Goal: Find specific page/section: Find specific page/section

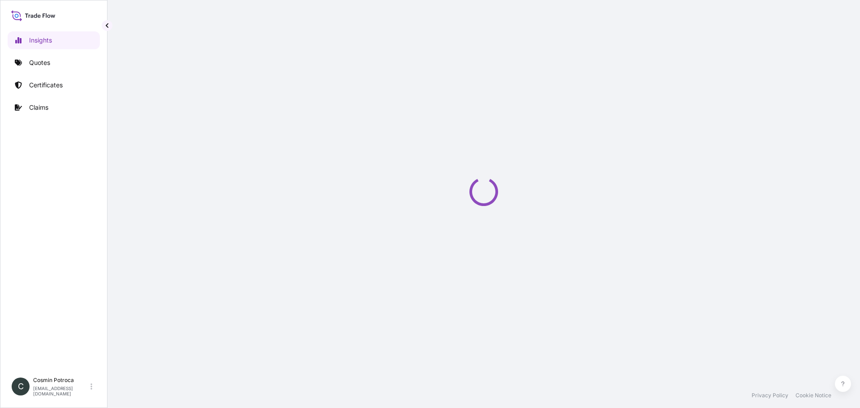
select select "2025"
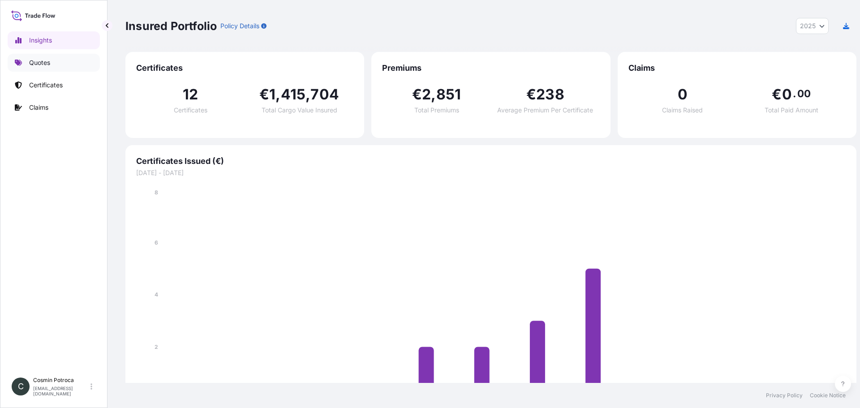
click at [29, 58] on p "Quotes" at bounding box center [39, 62] width 21 height 9
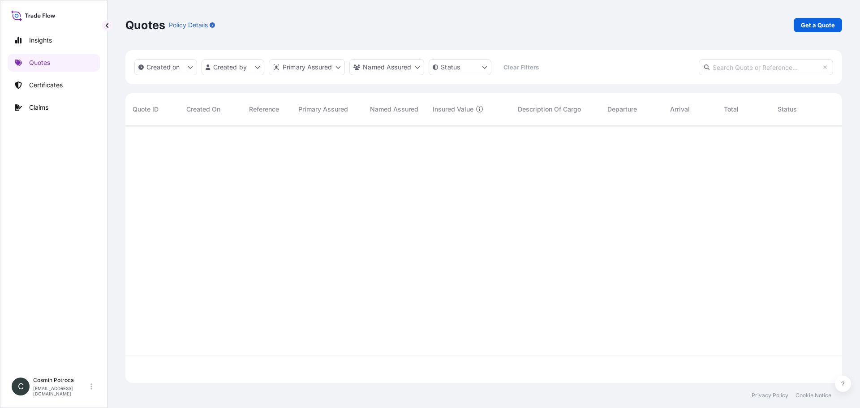
scroll to position [302, 719]
click at [36, 38] on p "Insights" at bounding box center [40, 40] width 23 height 9
select select "2025"
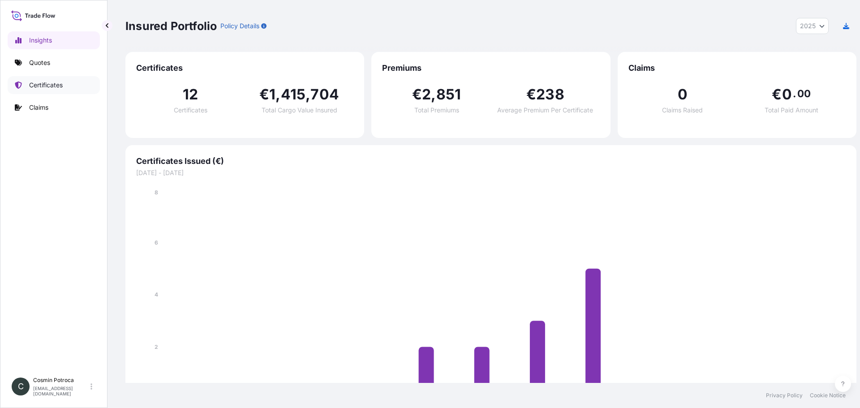
click at [50, 81] on p "Certificates" at bounding box center [46, 85] width 34 height 9
